Goal: Task Accomplishment & Management: Manage account settings

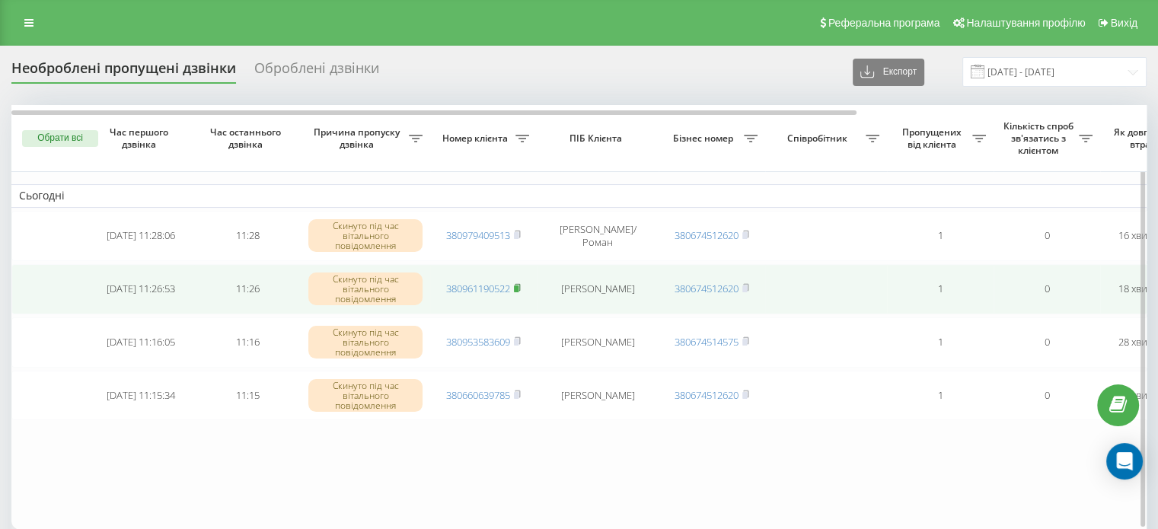
click at [519, 286] on rect at bounding box center [516, 289] width 5 height 7
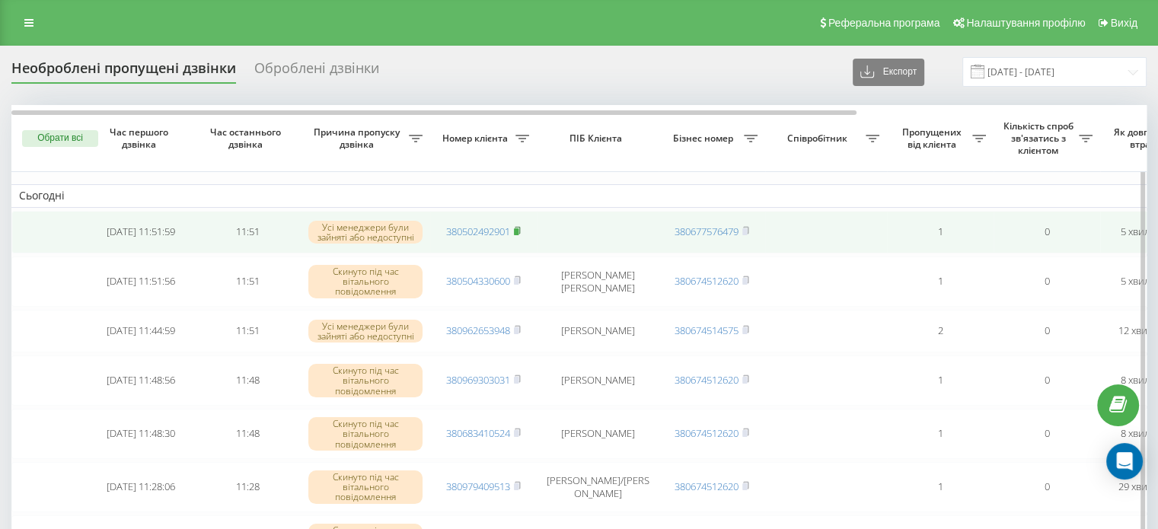
click at [521, 233] on icon at bounding box center [517, 230] width 7 height 9
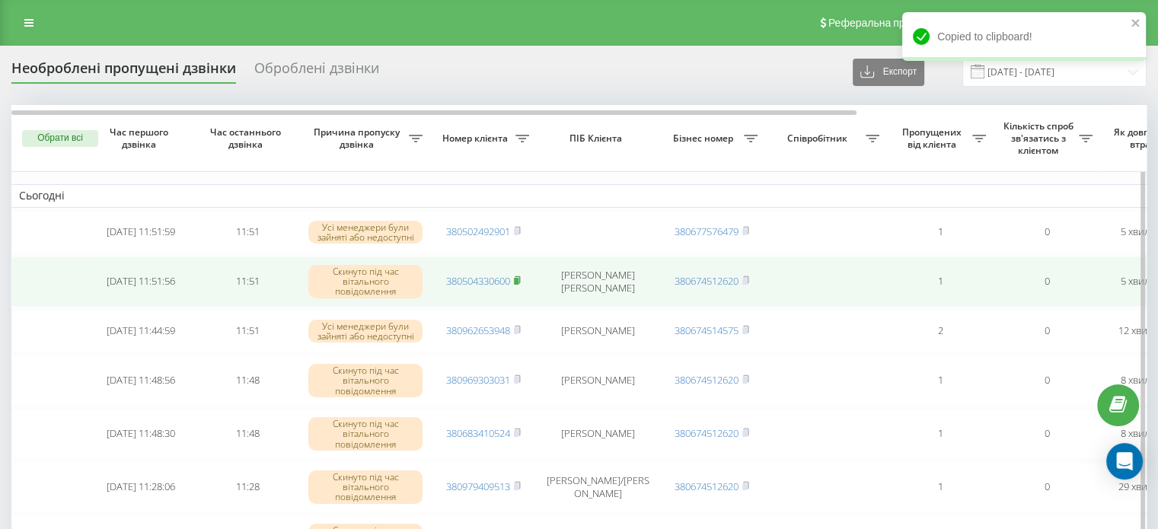
click at [519, 280] on rect at bounding box center [516, 281] width 5 height 7
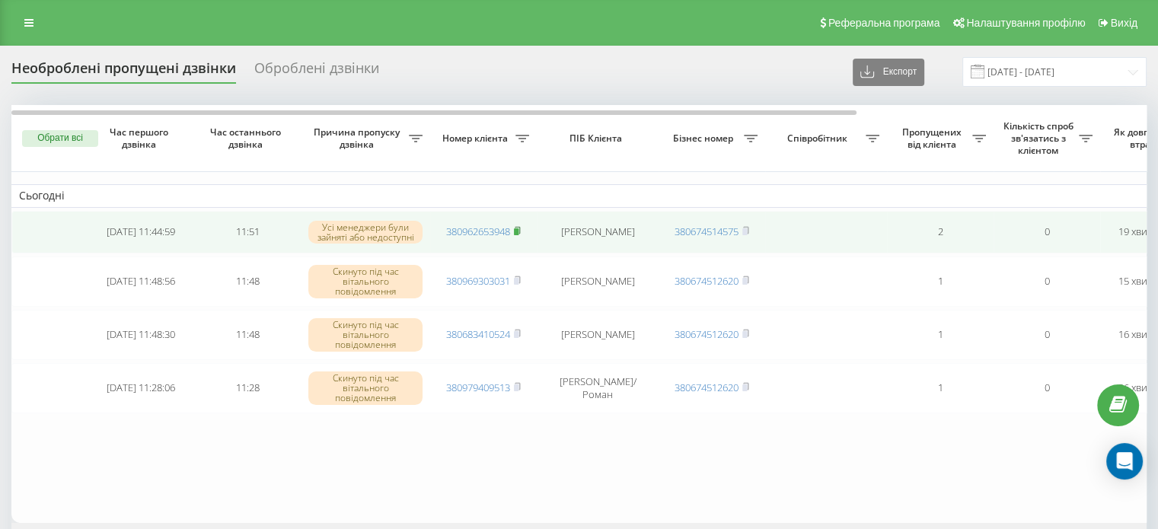
click at [518, 231] on rect at bounding box center [516, 231] width 5 height 7
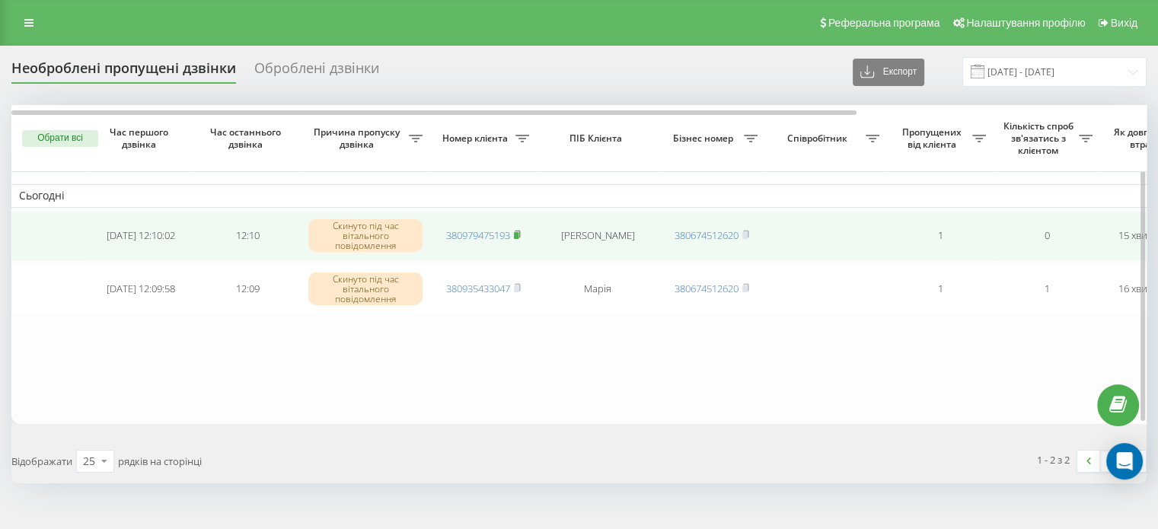
click at [517, 234] on rect at bounding box center [516, 235] width 5 height 7
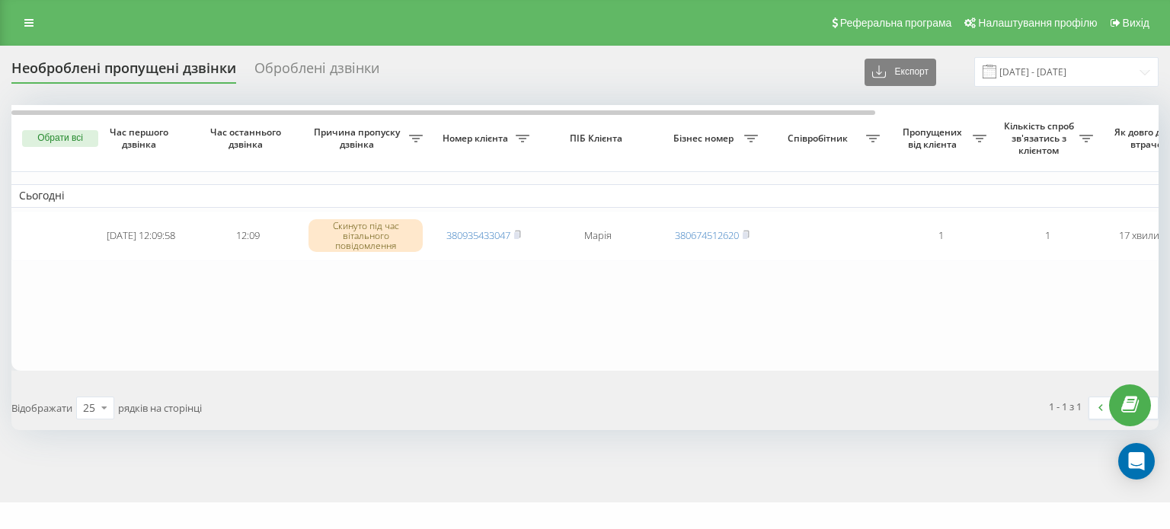
click at [59, 137] on button "Обрати всі" at bounding box center [60, 138] width 76 height 17
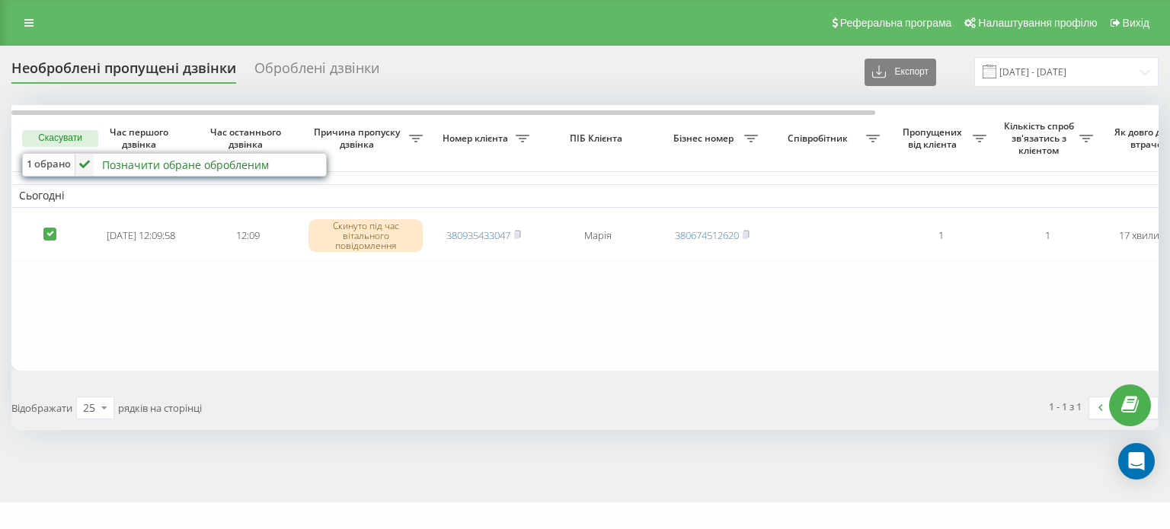
click at [124, 169] on div "Позначити обране обробленим" at bounding box center [185, 165] width 167 height 14
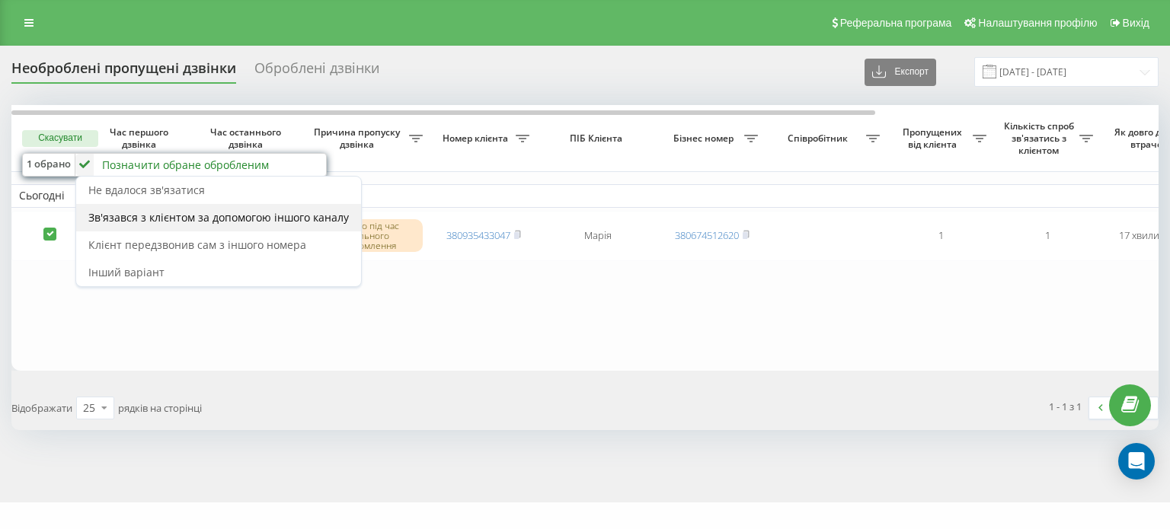
click at [175, 212] on span "Зв'язався з клієнтом за допомогою іншого каналу" at bounding box center [218, 217] width 260 height 14
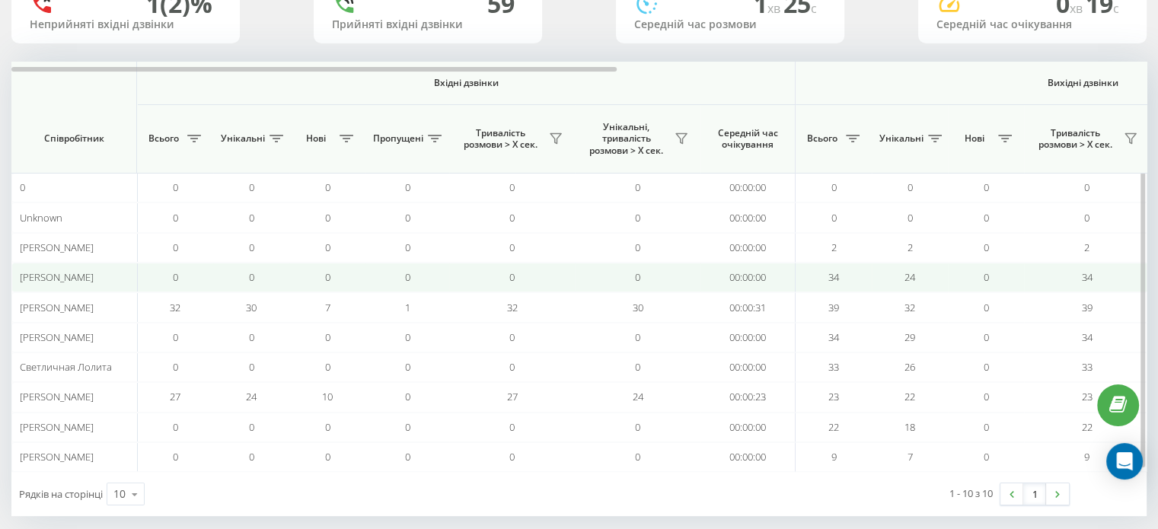
scroll to position [147, 0]
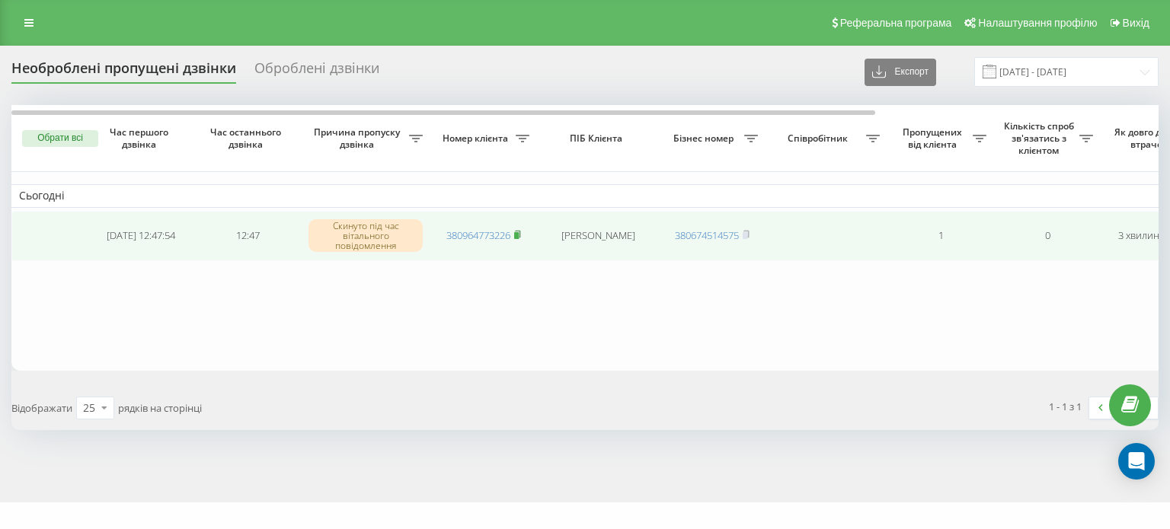
click at [520, 233] on icon at bounding box center [517, 234] width 5 height 7
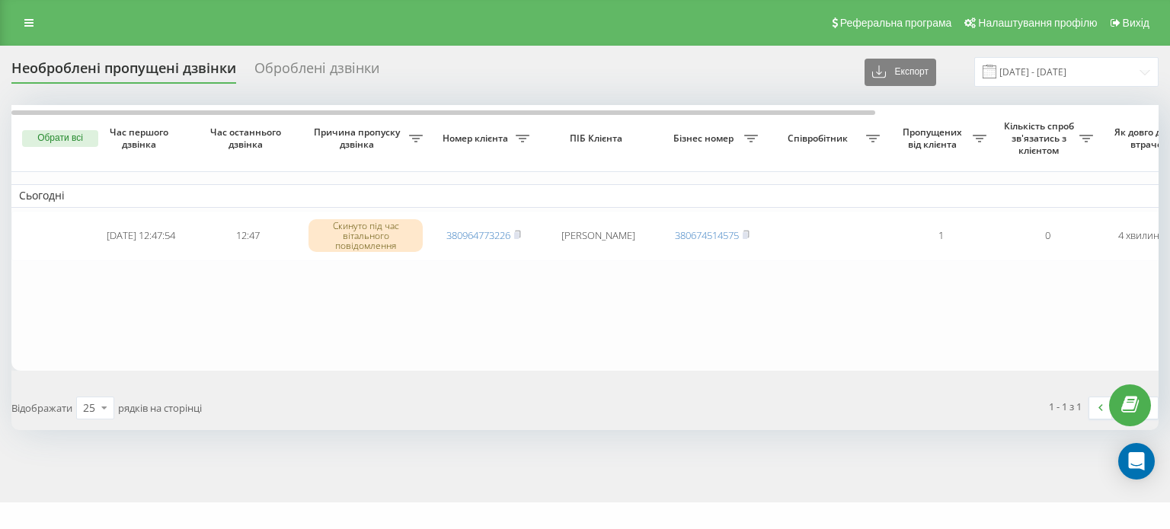
click at [62, 134] on button "Обрати всі" at bounding box center [60, 138] width 76 height 17
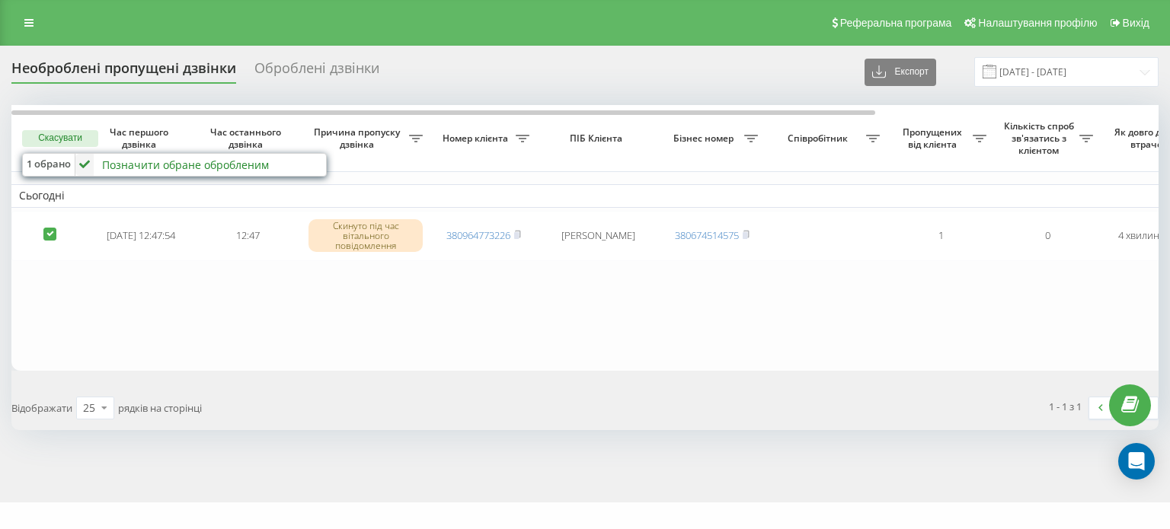
click at [157, 164] on div "Позначити обране обробленим" at bounding box center [185, 165] width 167 height 14
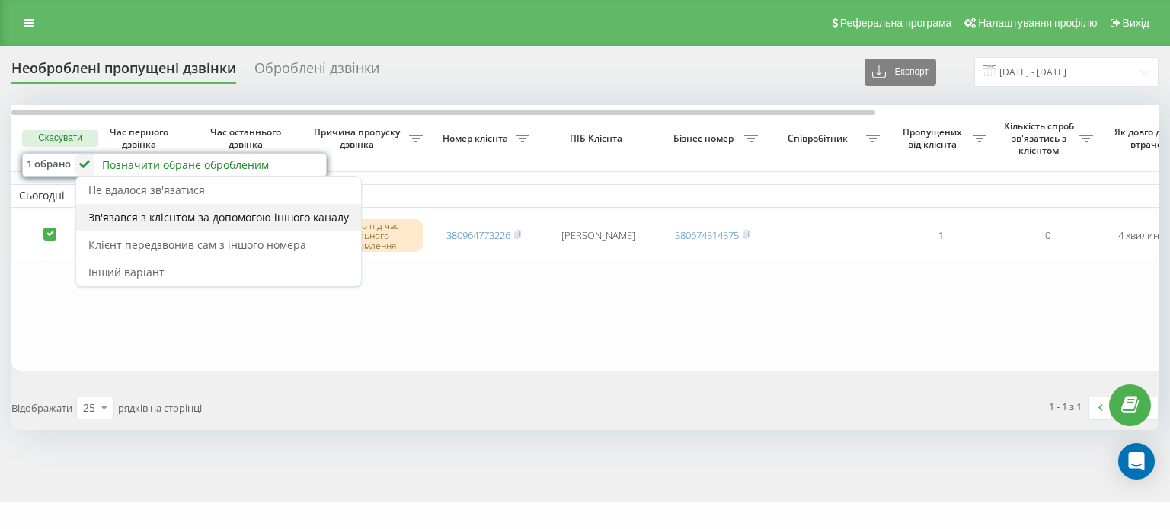
click at [177, 212] on span "Зв'язався з клієнтом за допомогою іншого каналу" at bounding box center [218, 217] width 260 height 14
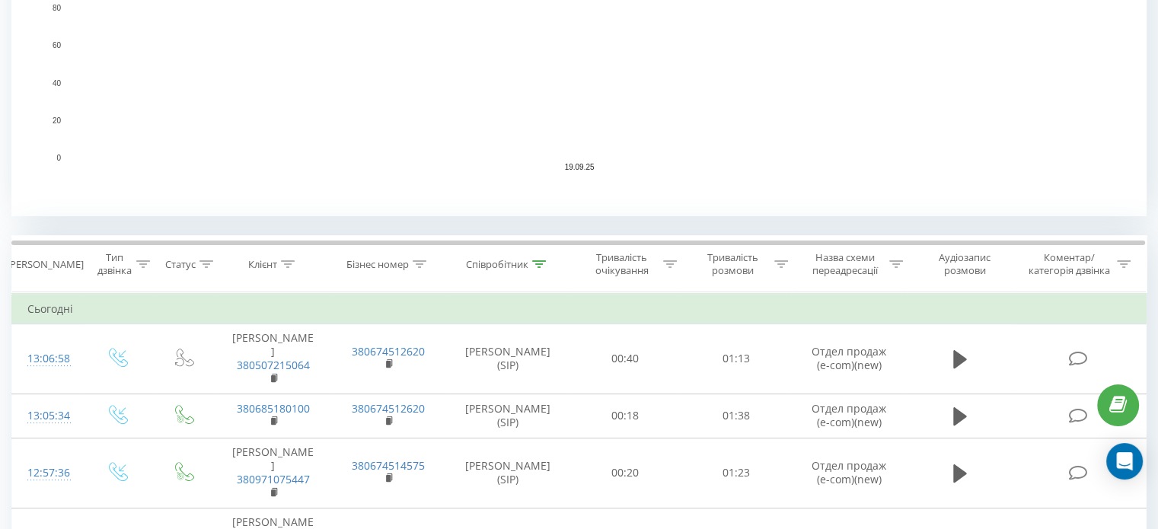
scroll to position [457, 0]
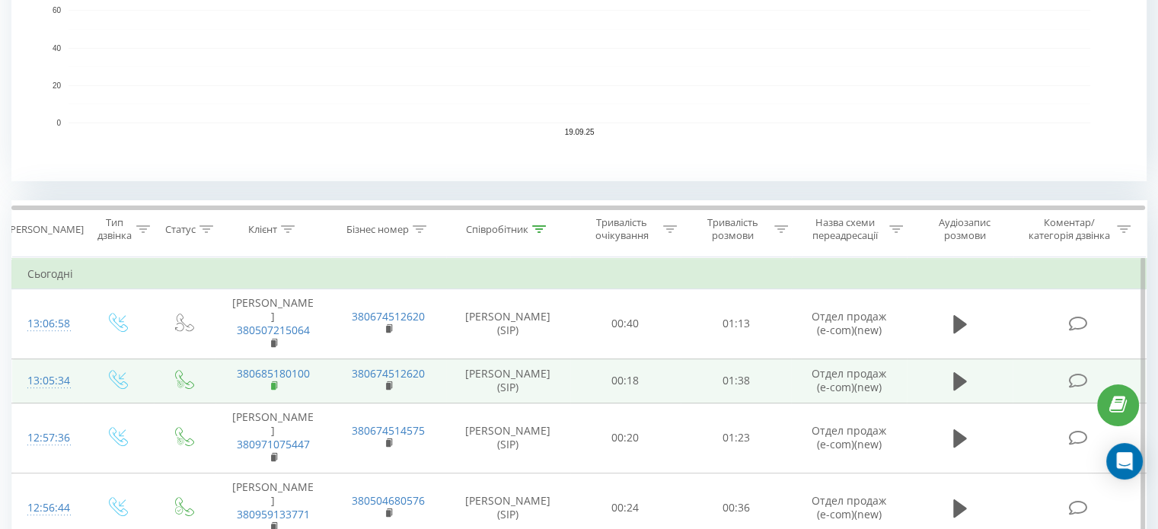
click at [271, 384] on rect at bounding box center [273, 386] width 5 height 7
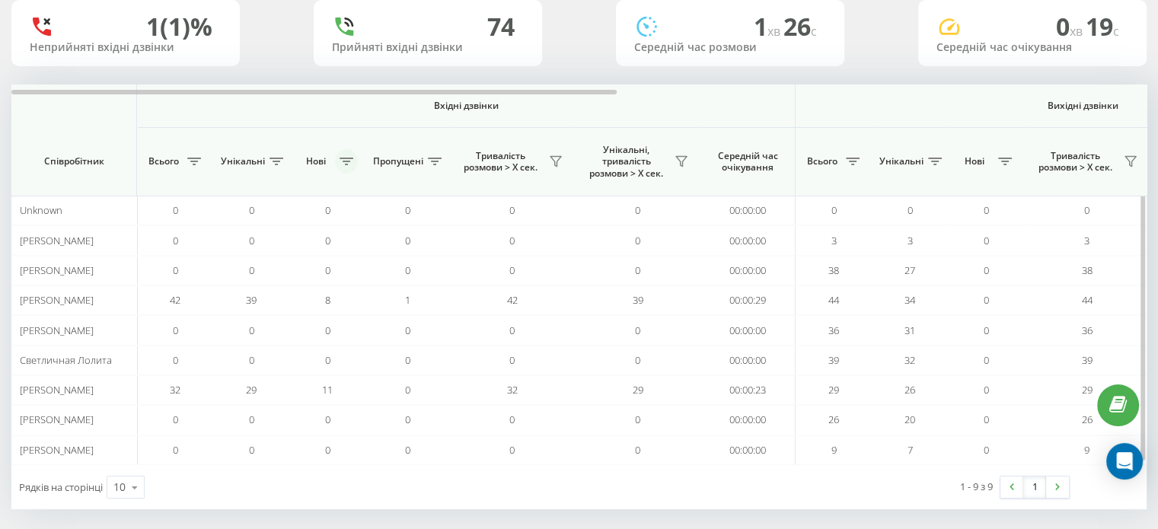
scroll to position [118, 0]
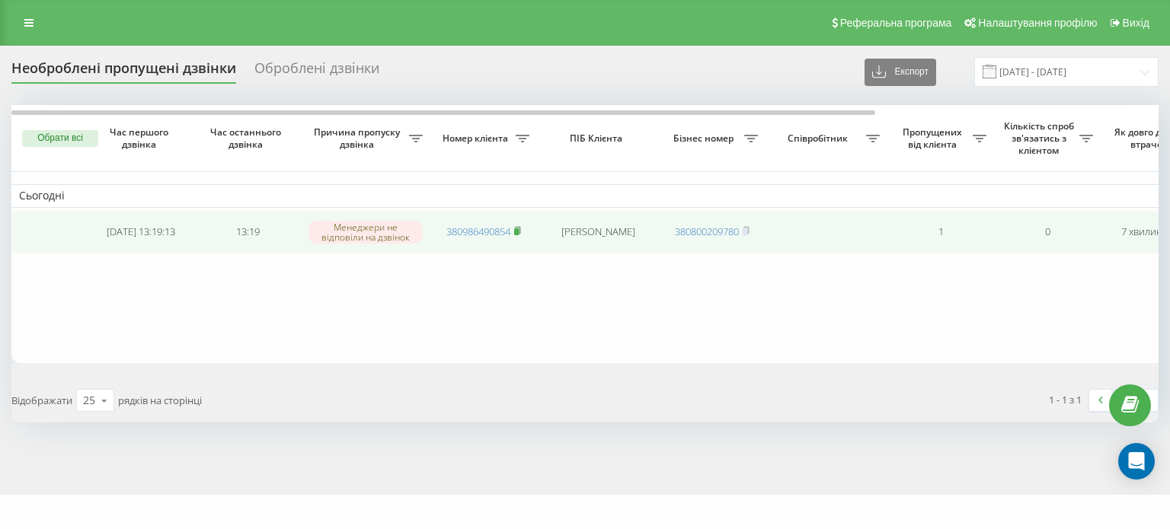
click at [519, 233] on rect at bounding box center [516, 231] width 5 height 7
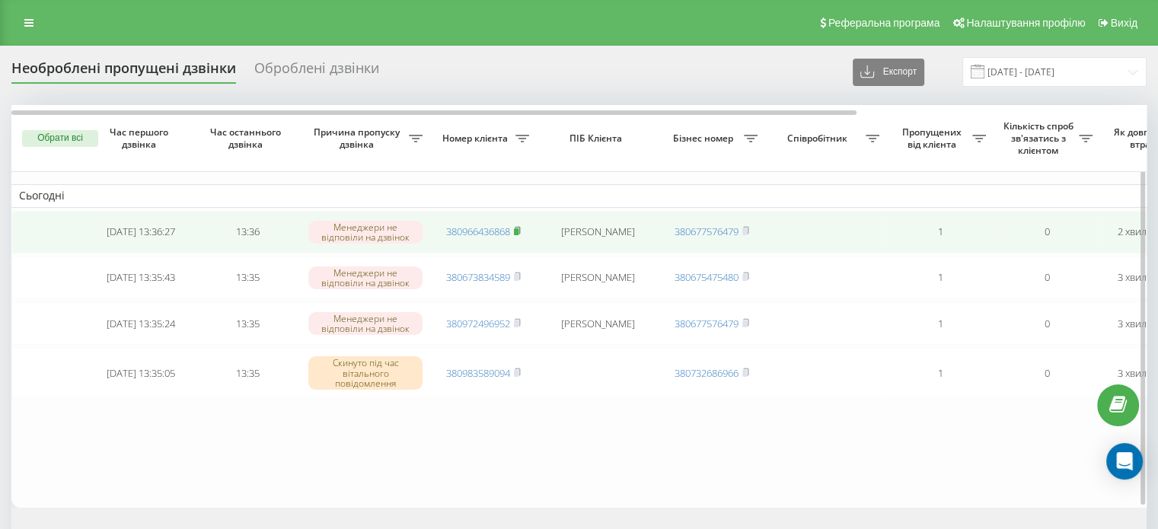
click at [518, 231] on rect at bounding box center [516, 231] width 5 height 7
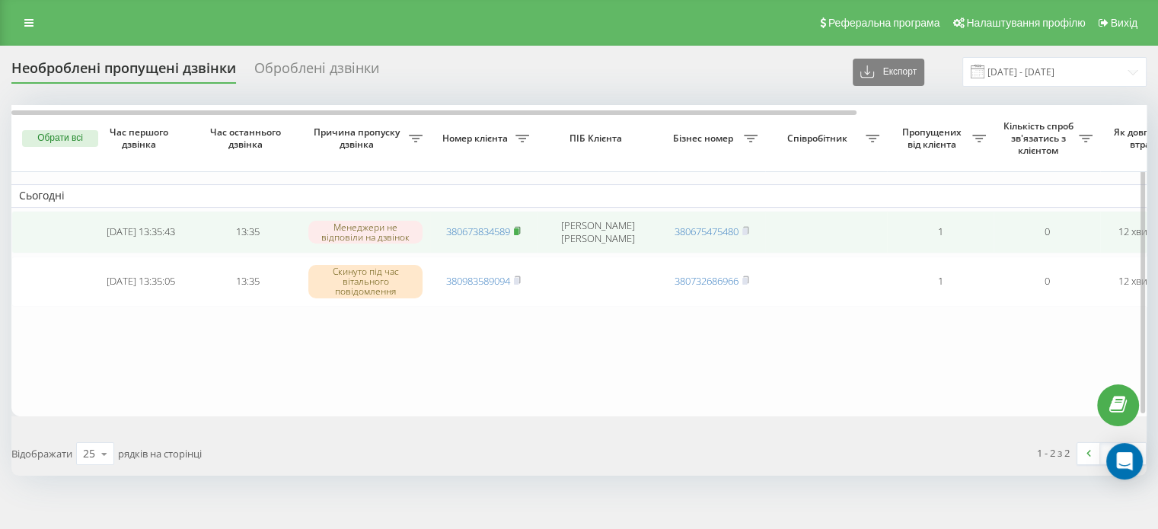
click at [519, 234] on span at bounding box center [517, 232] width 7 height 14
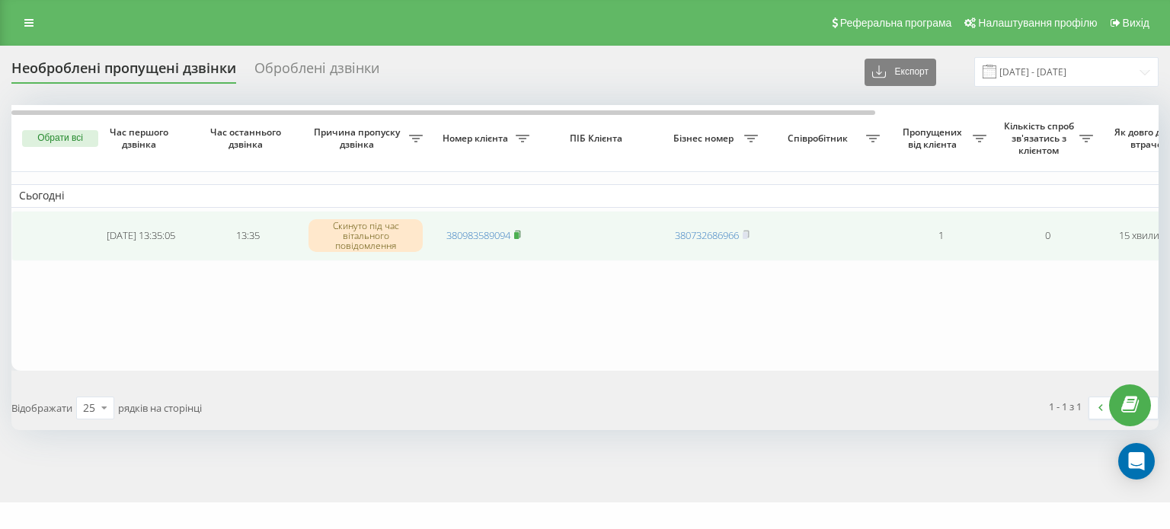
click at [519, 235] on rect at bounding box center [516, 235] width 5 height 7
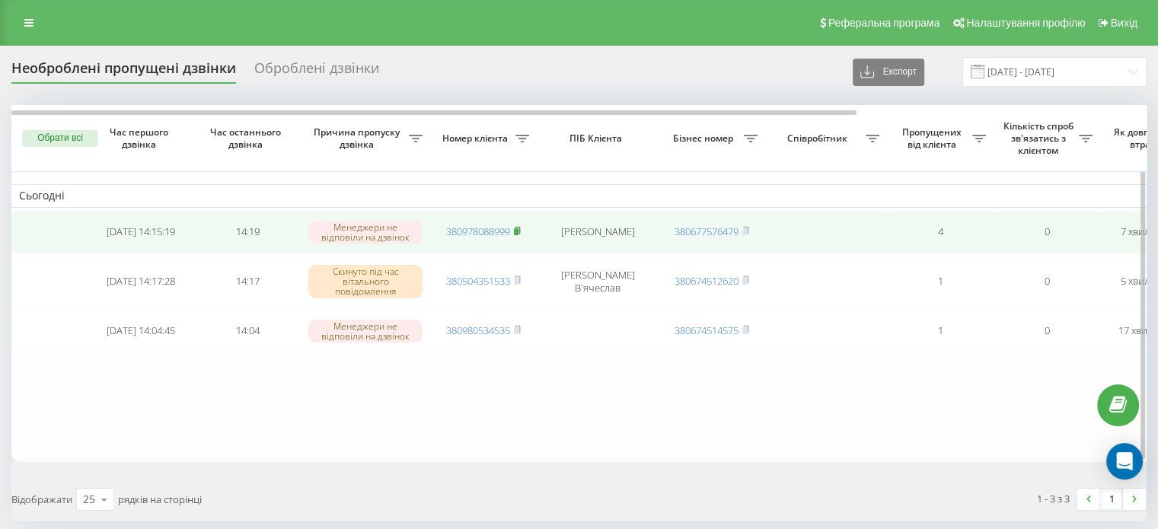
click at [519, 228] on rect at bounding box center [516, 231] width 5 height 7
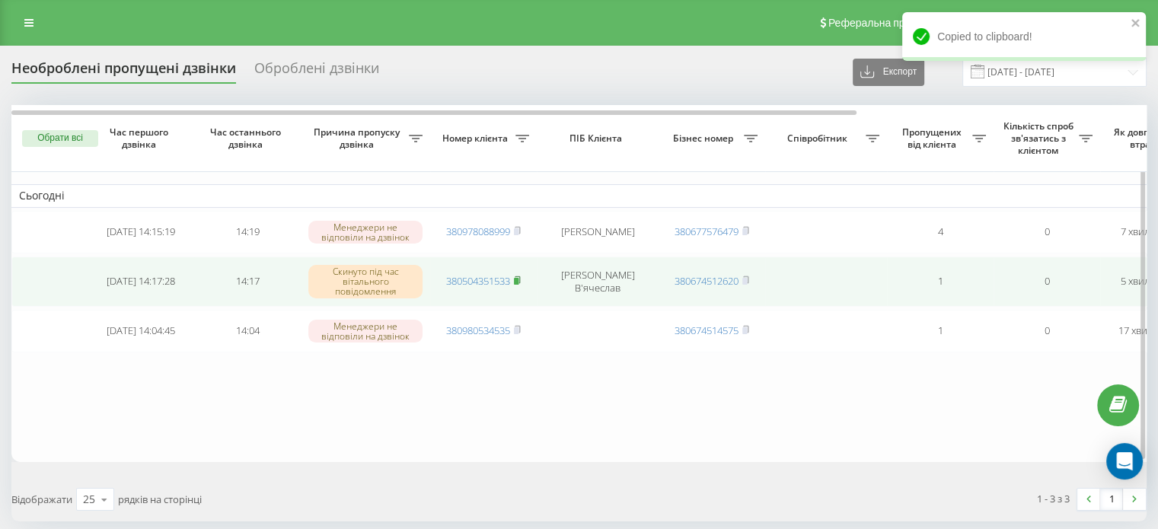
click at [518, 279] on rect at bounding box center [516, 281] width 5 height 7
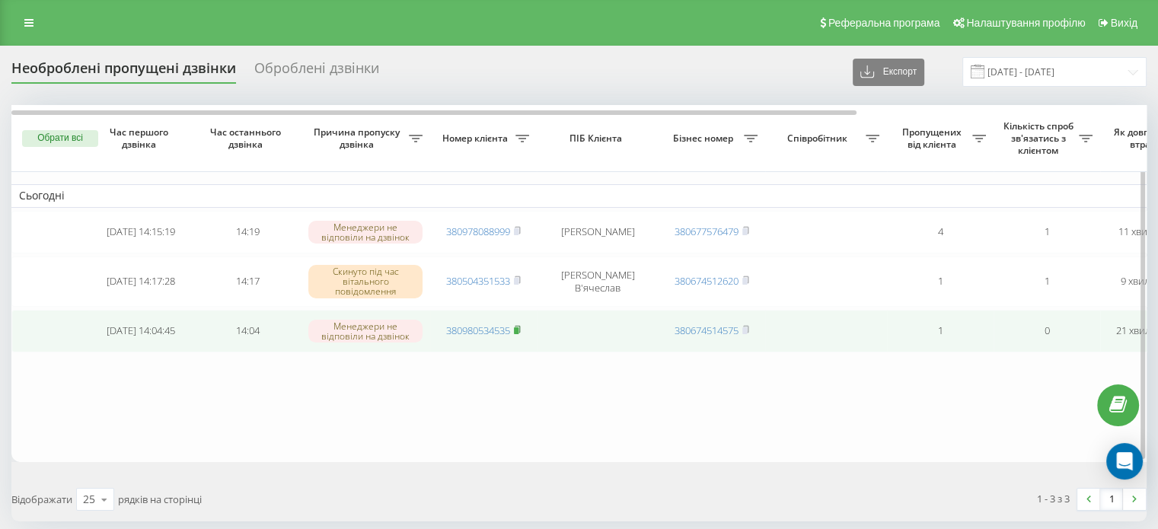
click at [519, 331] on rect at bounding box center [516, 330] width 5 height 7
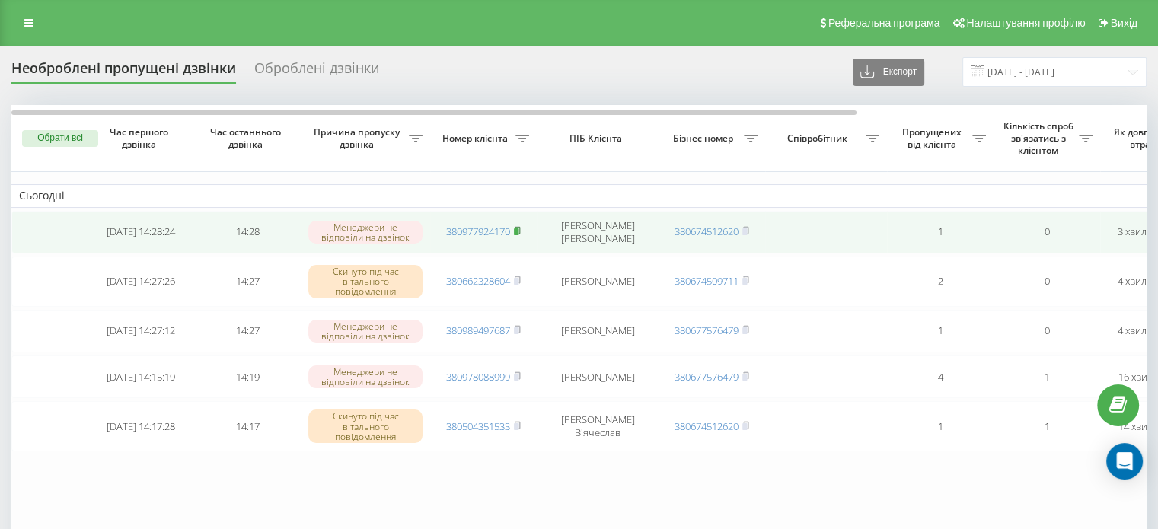
click at [517, 227] on icon at bounding box center [517, 230] width 7 height 9
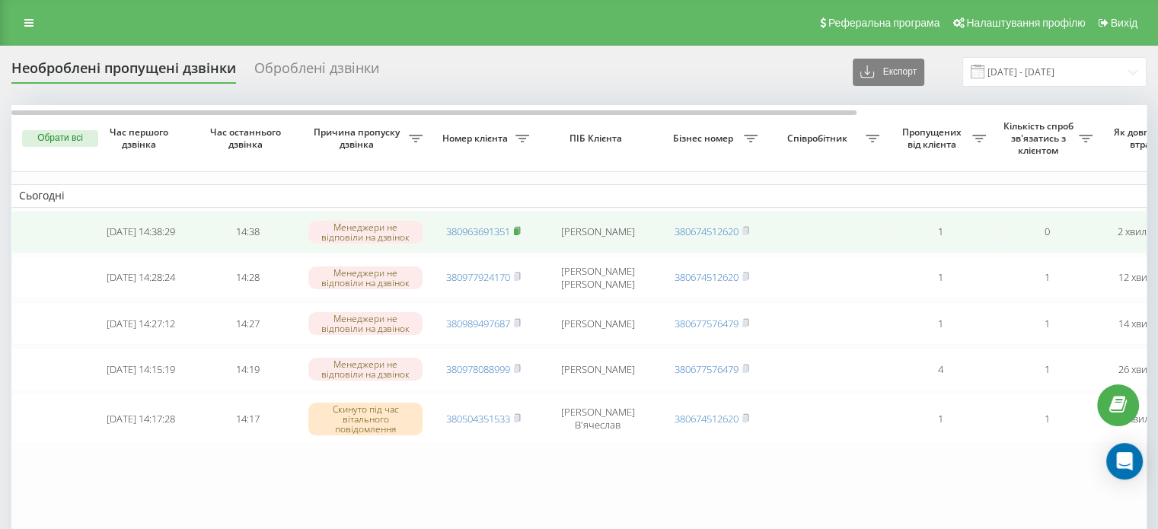
click at [519, 231] on rect at bounding box center [516, 231] width 5 height 7
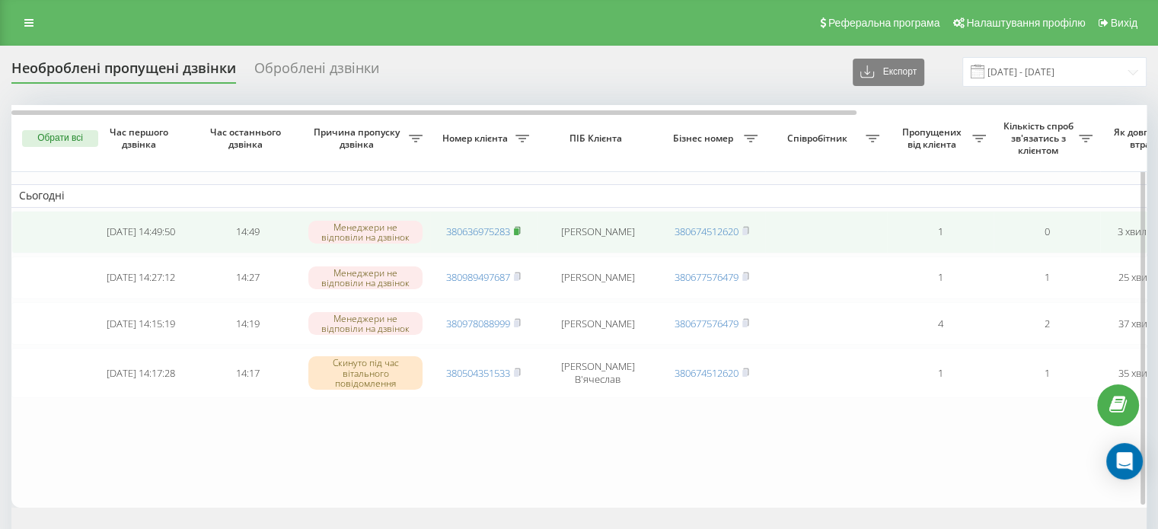
click at [518, 234] on rect at bounding box center [516, 231] width 5 height 7
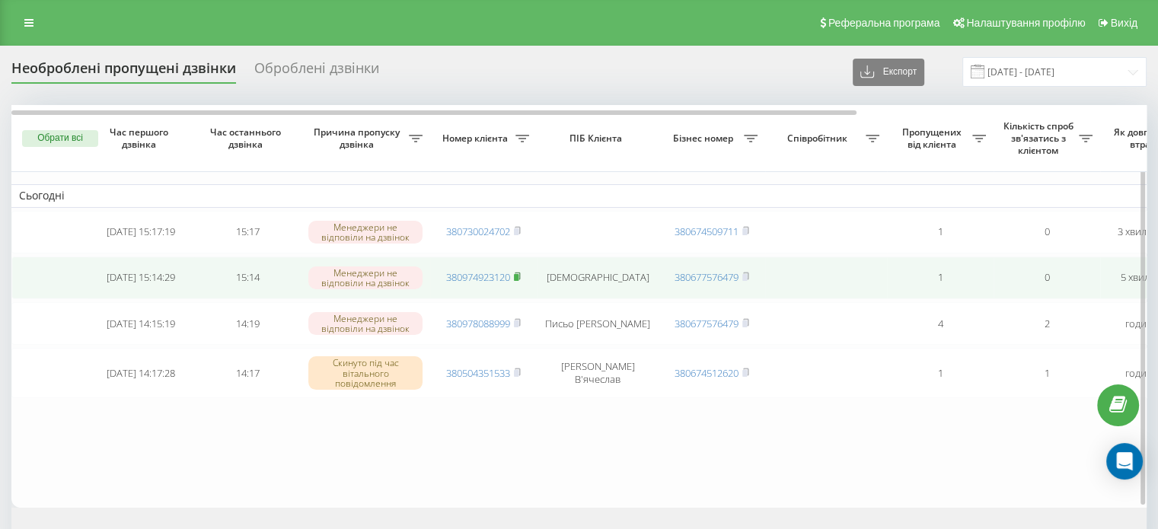
click at [519, 273] on icon at bounding box center [517, 276] width 7 height 9
click at [521, 274] on icon at bounding box center [517, 276] width 7 height 9
click at [518, 277] on rect at bounding box center [516, 277] width 5 height 7
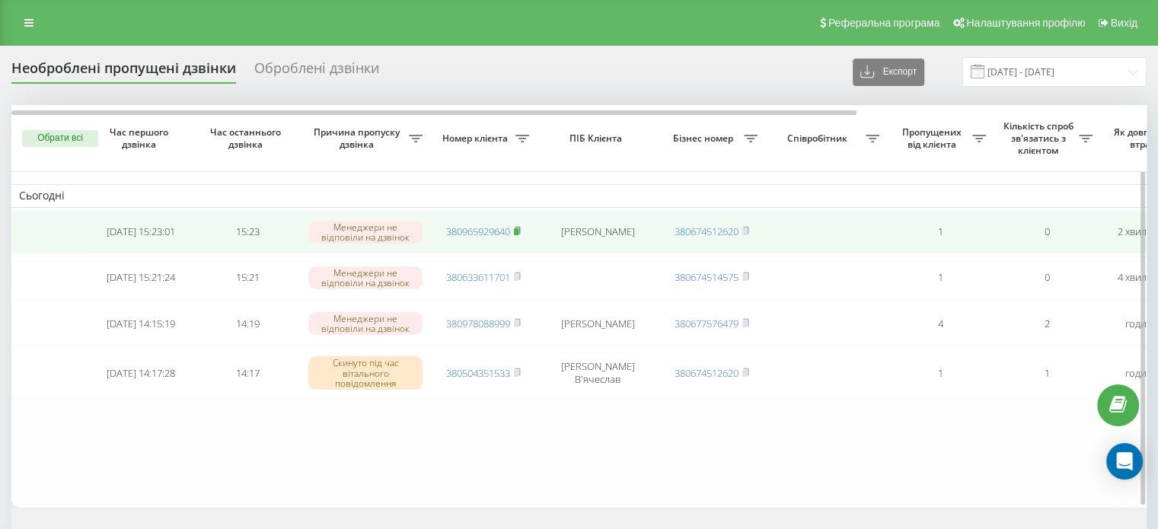
click at [520, 231] on icon at bounding box center [517, 230] width 5 height 7
click at [518, 227] on icon at bounding box center [517, 230] width 5 height 7
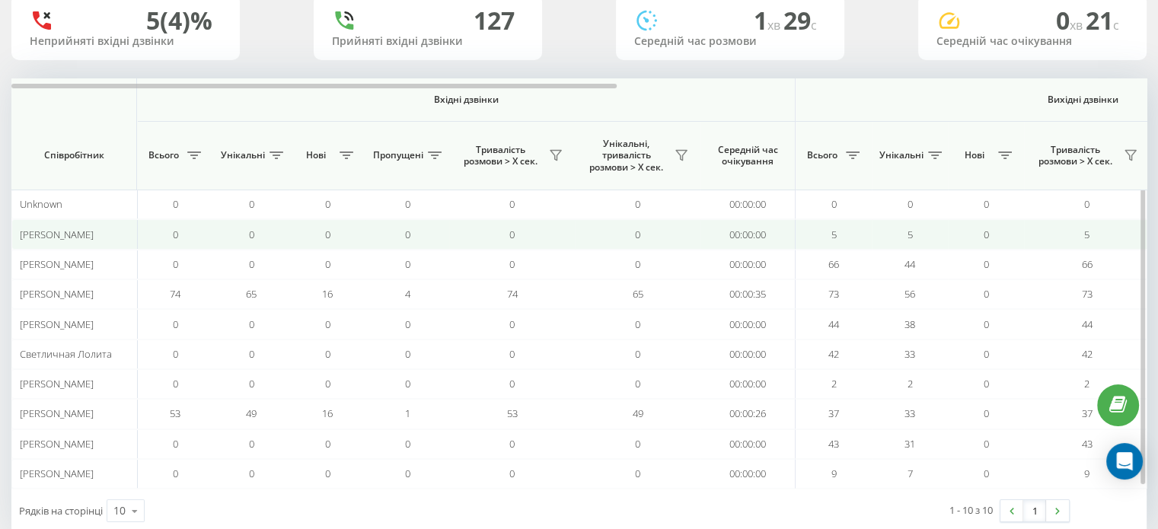
scroll to position [147, 0]
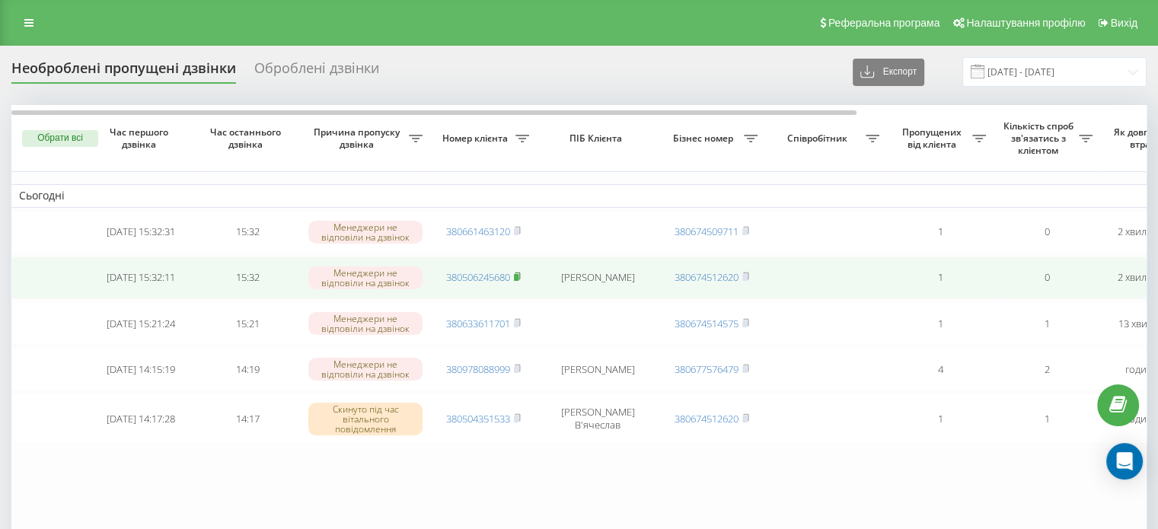
click at [517, 275] on rect at bounding box center [516, 277] width 5 height 7
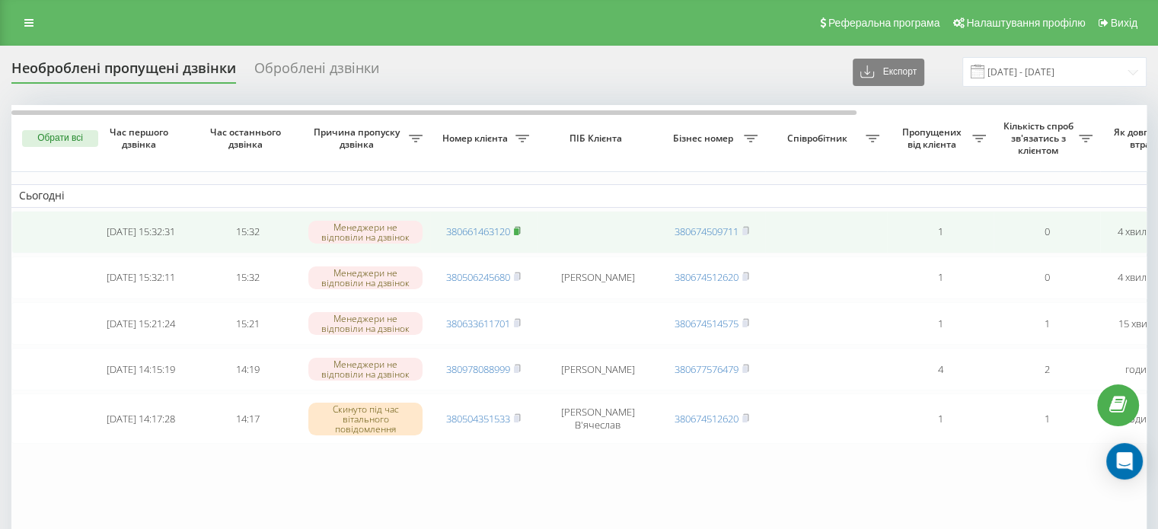
click at [517, 232] on rect at bounding box center [516, 231] width 5 height 7
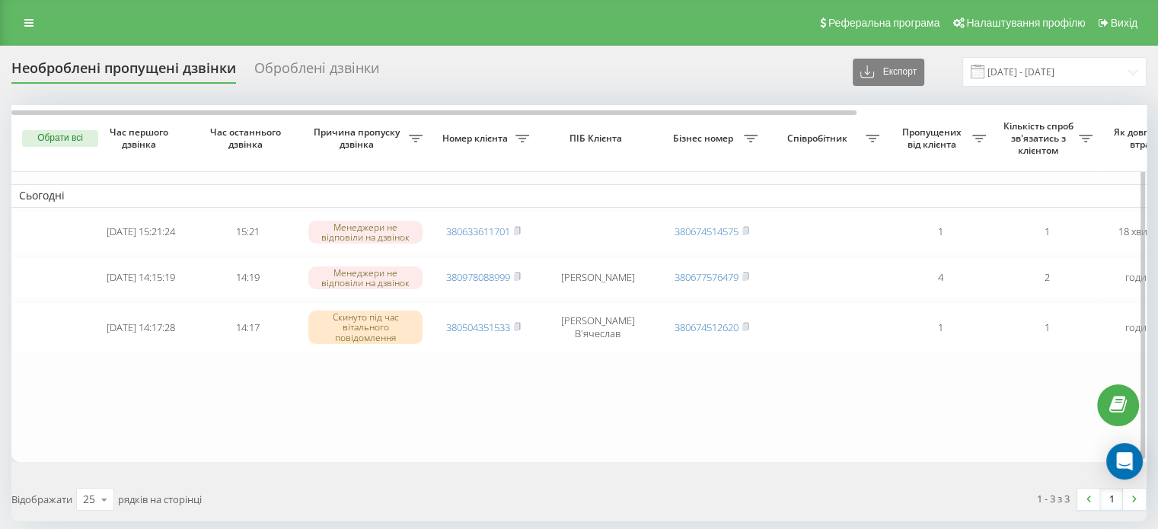
click at [57, 132] on button "Обрати всі" at bounding box center [60, 138] width 76 height 17
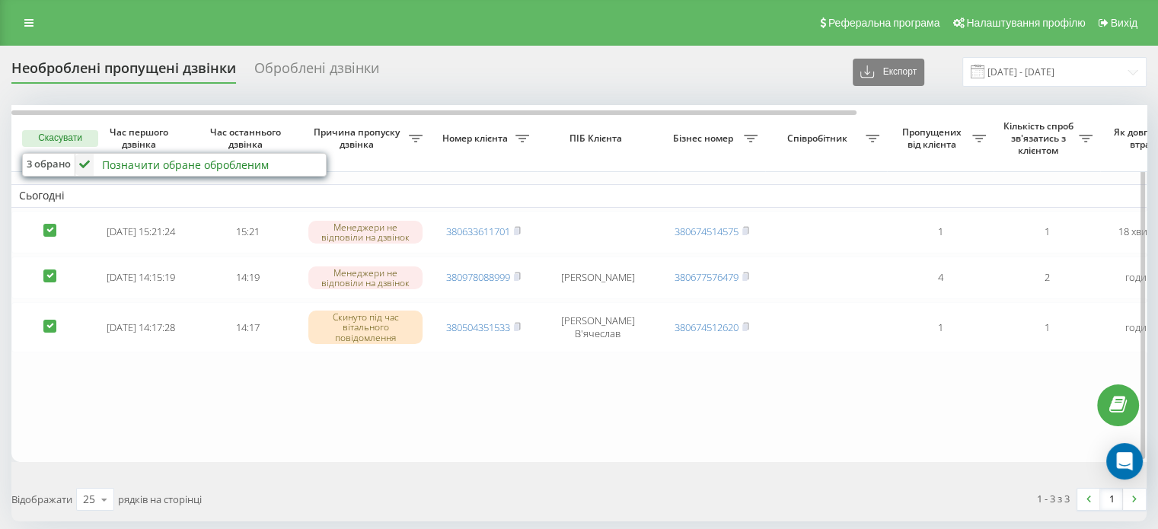
click at [119, 156] on div "Позначити обране обробленим Не вдалося зв'язатися Зв'язався з клієнтом за допом…" at bounding box center [199, 165] width 248 height 22
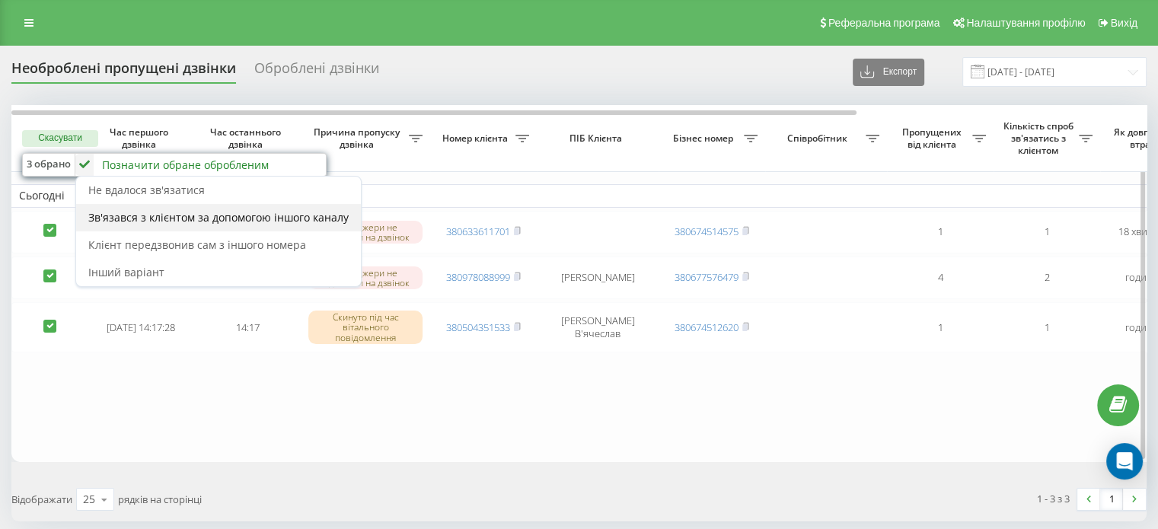
click at [164, 210] on span "Зв'язався з клієнтом за допомогою іншого каналу" at bounding box center [218, 217] width 260 height 14
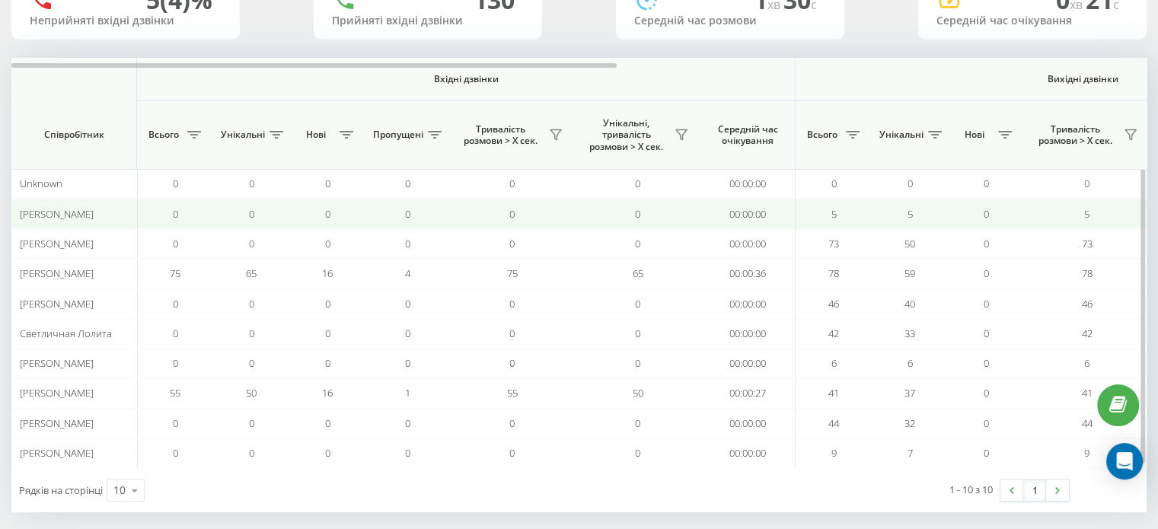
scroll to position [147, 0]
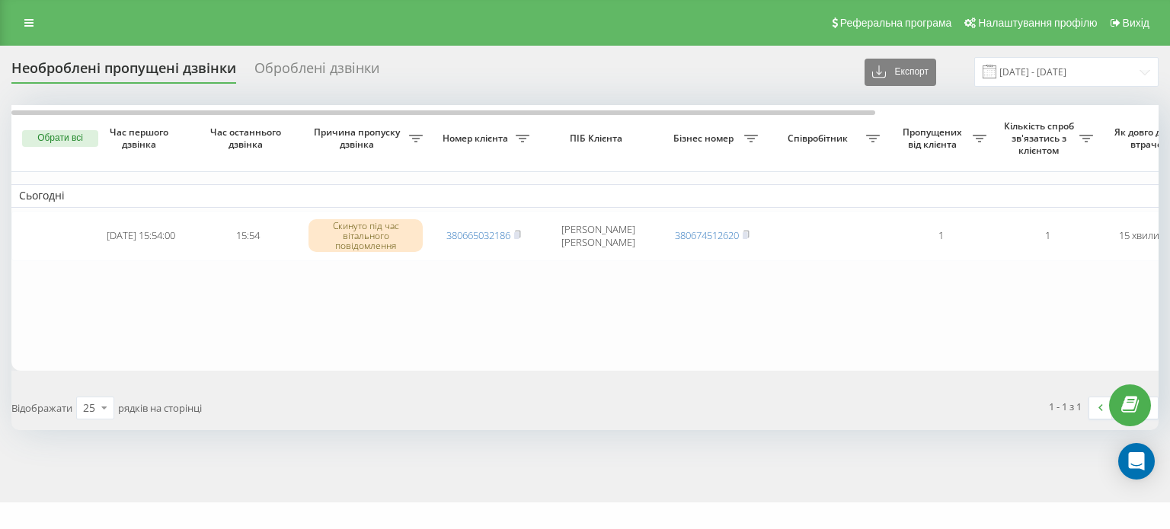
click at [71, 136] on button "Обрати всі" at bounding box center [60, 138] width 76 height 17
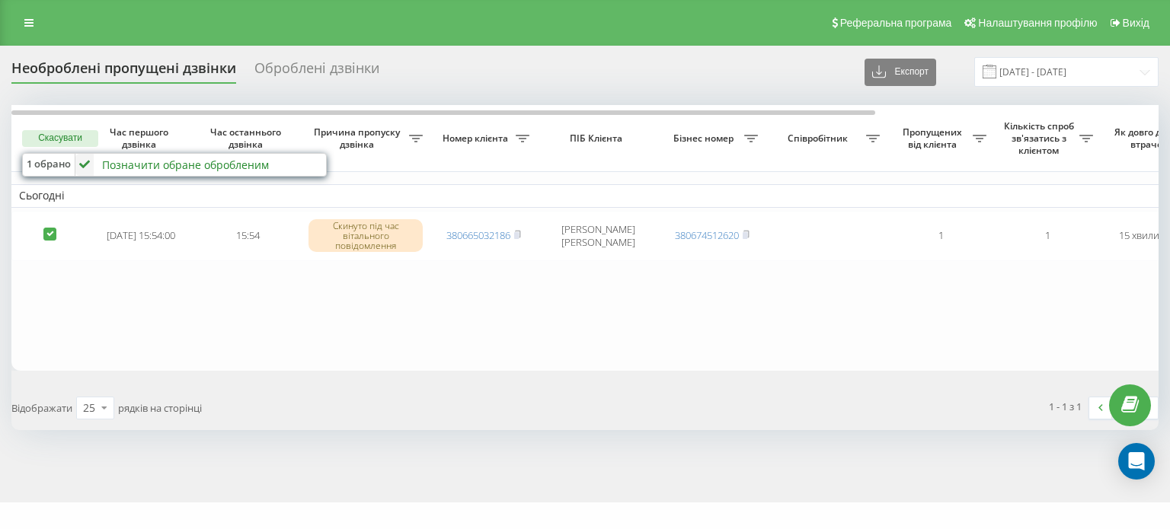
click at [120, 161] on div "Позначити обране обробленим" at bounding box center [185, 165] width 167 height 14
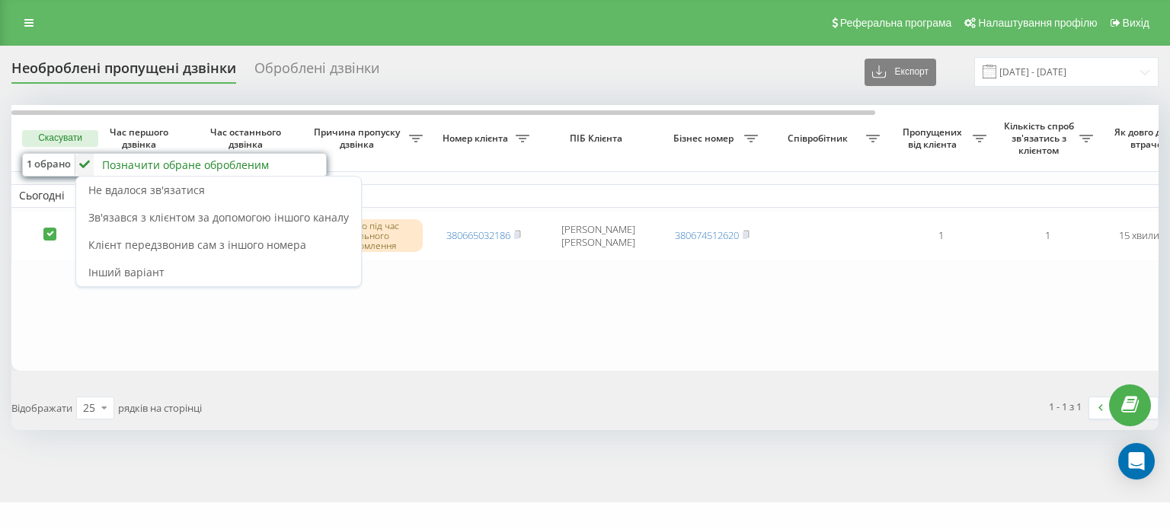
click at [142, 207] on div "Зв'язався з клієнтом за допомогою іншого каналу" at bounding box center [218, 217] width 285 height 27
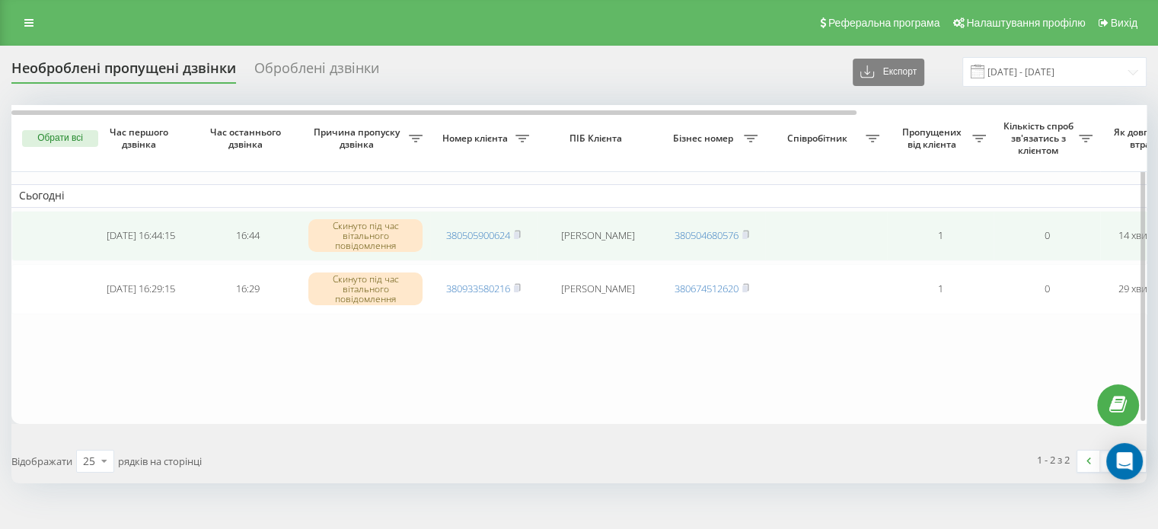
click at [516, 234] on rect at bounding box center [516, 235] width 5 height 7
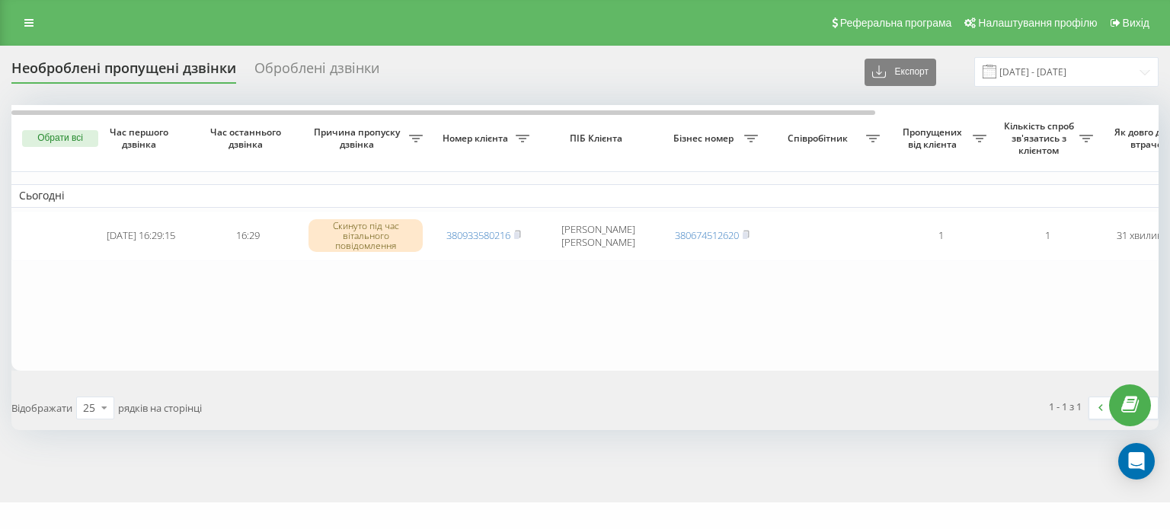
click at [52, 138] on button "Обрати всі" at bounding box center [60, 138] width 76 height 17
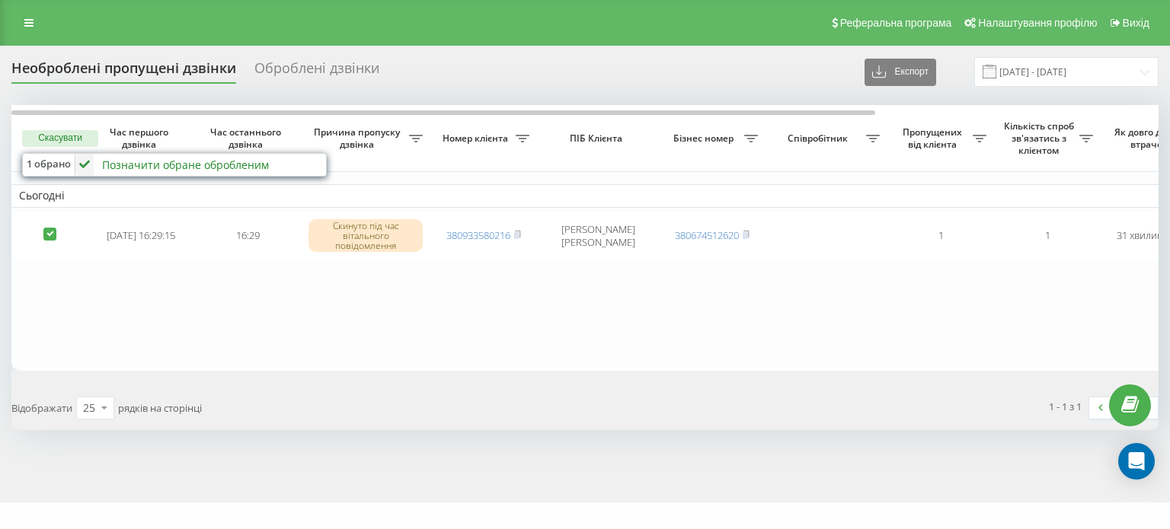
click at [104, 164] on div "Позначити обране обробленим" at bounding box center [185, 165] width 167 height 14
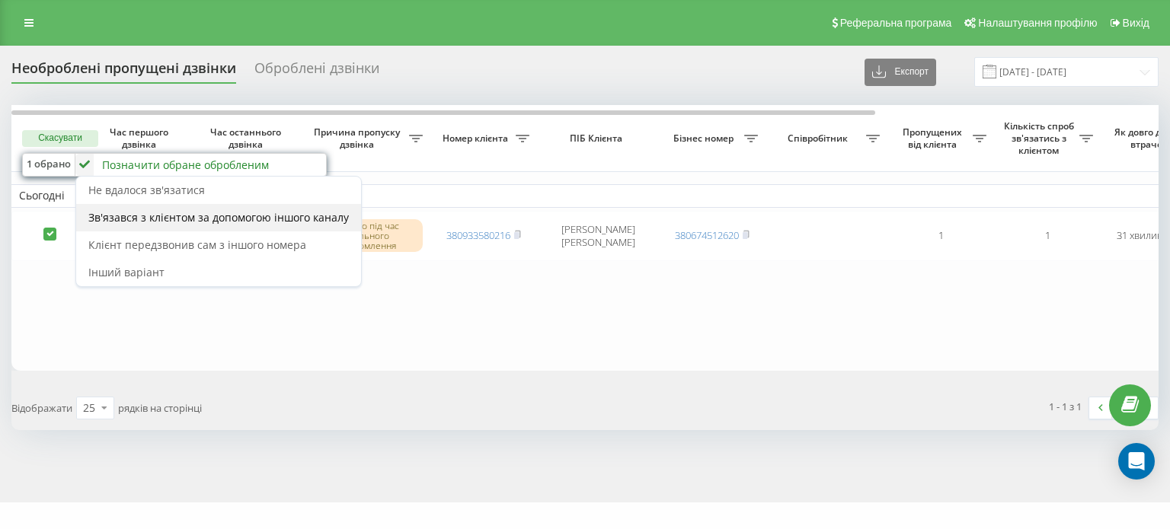
click at [164, 210] on span "Зв'язався з клієнтом за допомогою іншого каналу" at bounding box center [218, 217] width 260 height 14
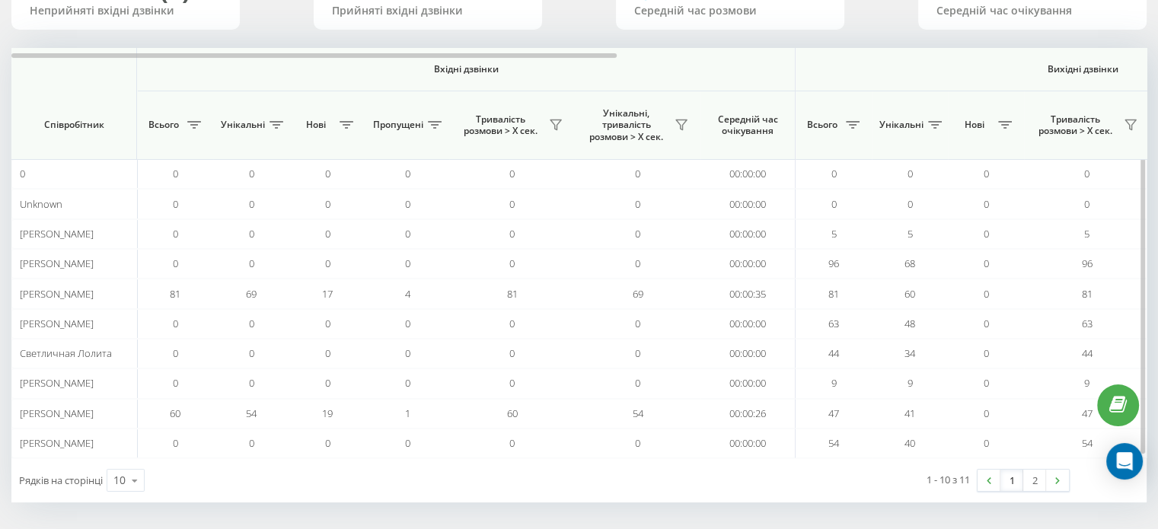
scroll to position [93, 0]
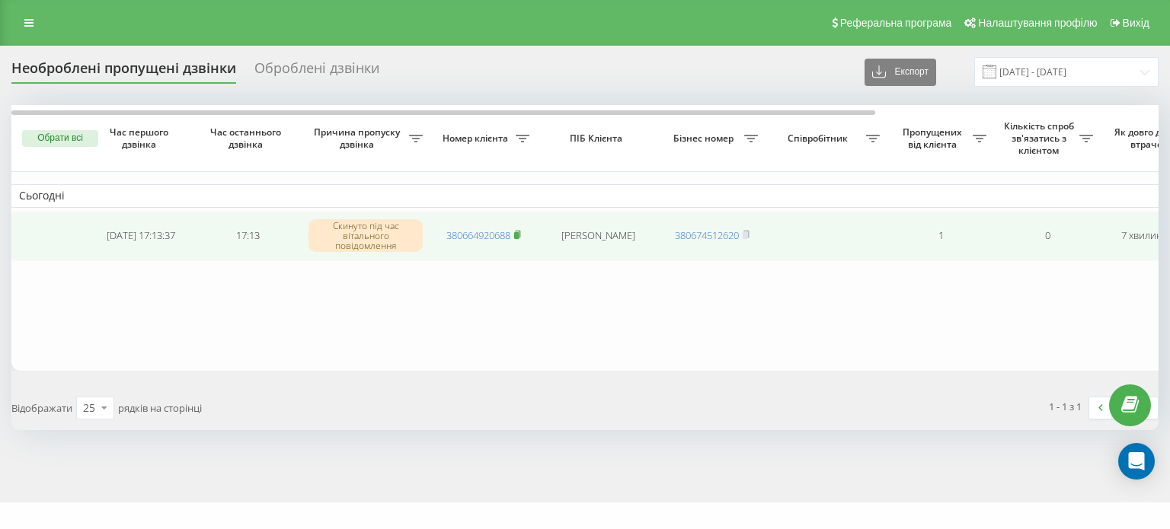
click at [519, 231] on icon at bounding box center [517, 234] width 7 height 9
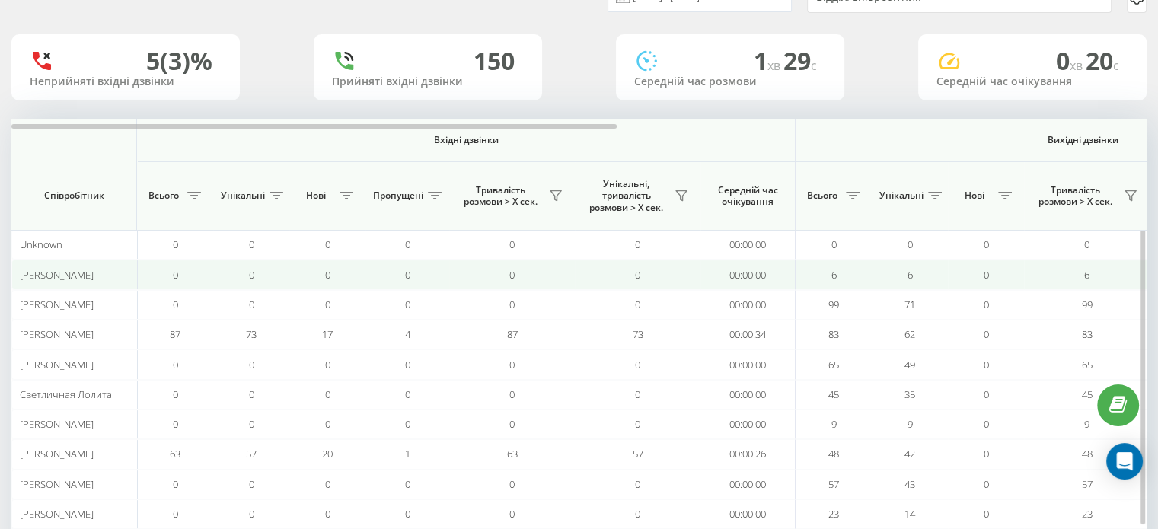
scroll to position [147, 0]
